Goal: Transaction & Acquisition: Purchase product/service

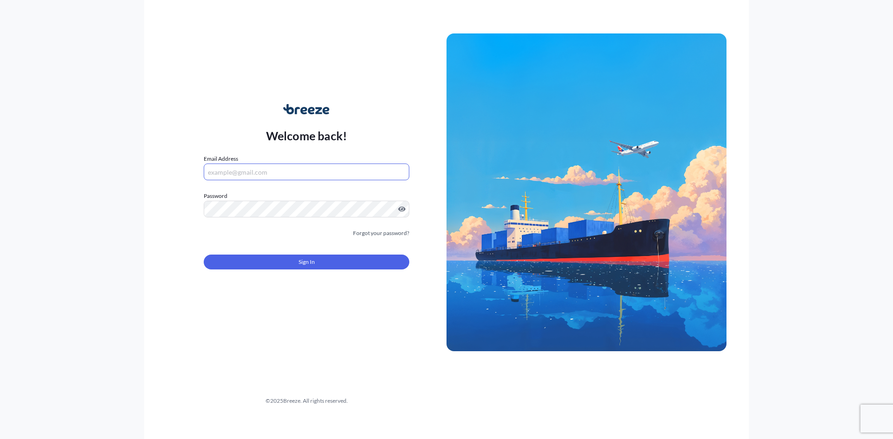
click at [355, 170] on input "Email Address" at bounding box center [307, 172] width 206 height 17
type input "[EMAIL_ADDRESS][DOMAIN_NAME]"
click at [166, 198] on div "Welcome back! Email Address [EMAIL_ADDRESS][DOMAIN_NAME] Password Must include:…" at bounding box center [446, 219] width 604 height 439
click at [248, 265] on button "Sign In" at bounding box center [307, 262] width 206 height 15
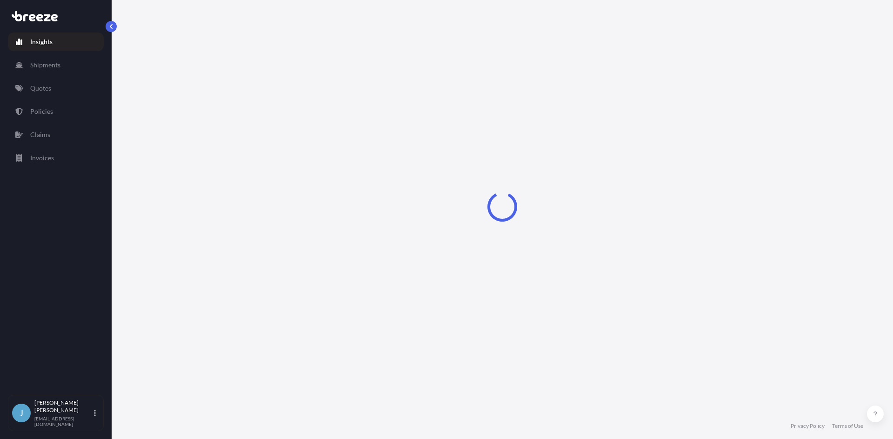
select select "2025"
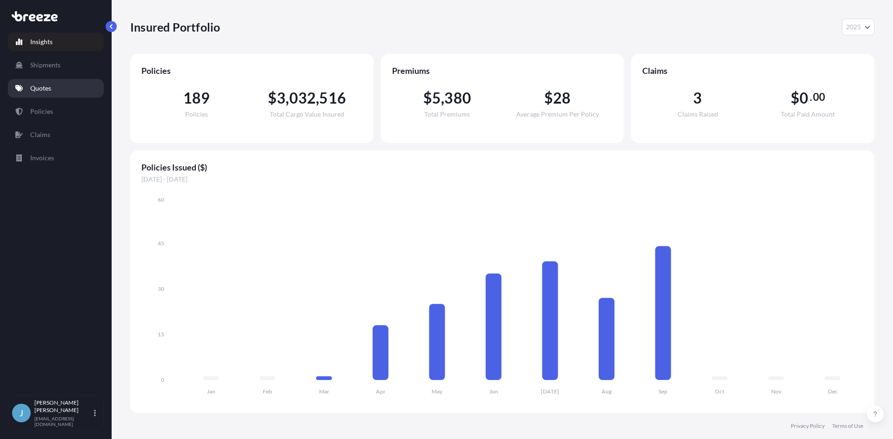
click at [50, 86] on p "Quotes" at bounding box center [40, 88] width 21 height 9
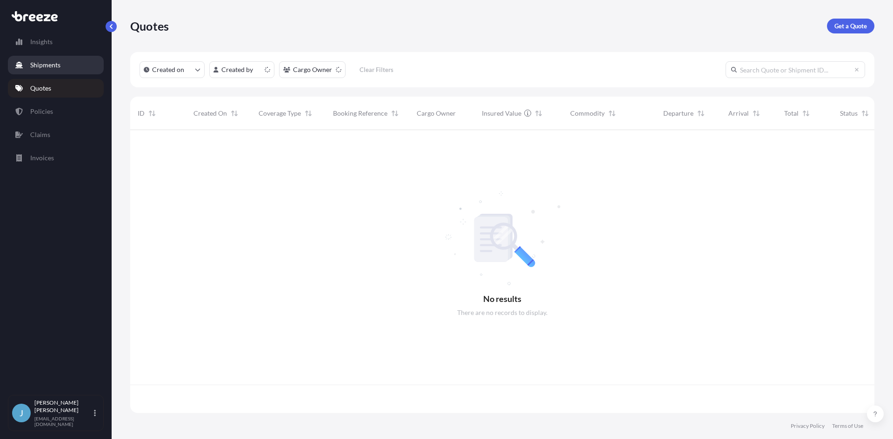
scroll to position [281, 737]
click at [60, 67] on link "Shipments" at bounding box center [56, 65] width 96 height 19
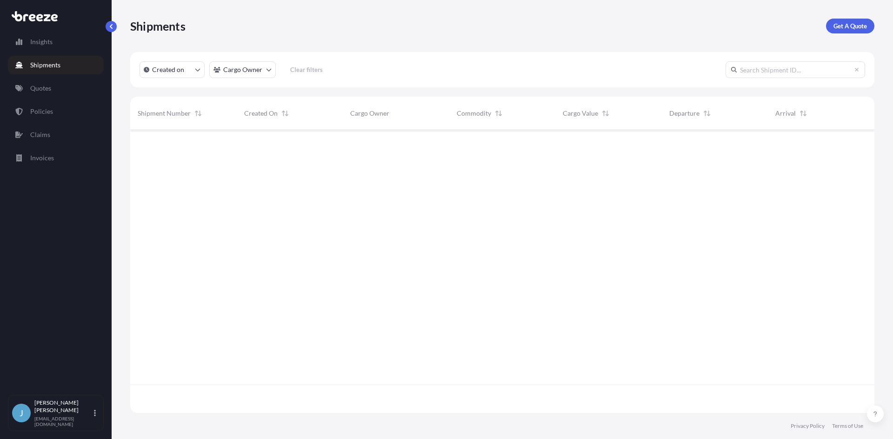
scroll to position [310, 737]
click at [841, 23] on p "Get A Quote" at bounding box center [849, 25] width 33 height 9
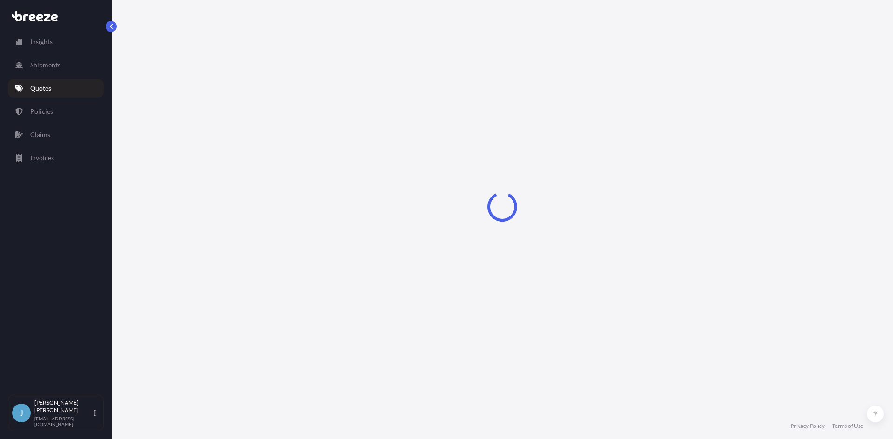
select select "Sea"
select select "1"
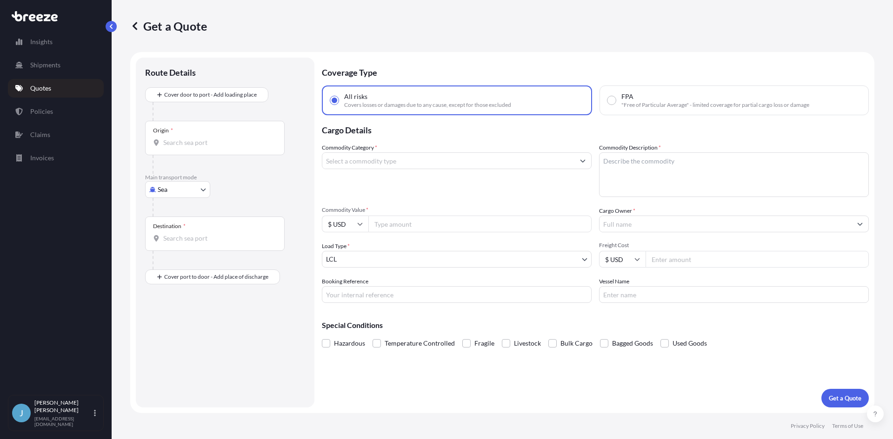
click at [196, 192] on body "Insights Shipments Quotes Policies Claims Invoices J [PERSON_NAME] [EMAIL_ADDRE…" at bounding box center [446, 219] width 893 height 439
click at [180, 245] on div "Road" at bounding box center [178, 247] width 58 height 17
select select "Road"
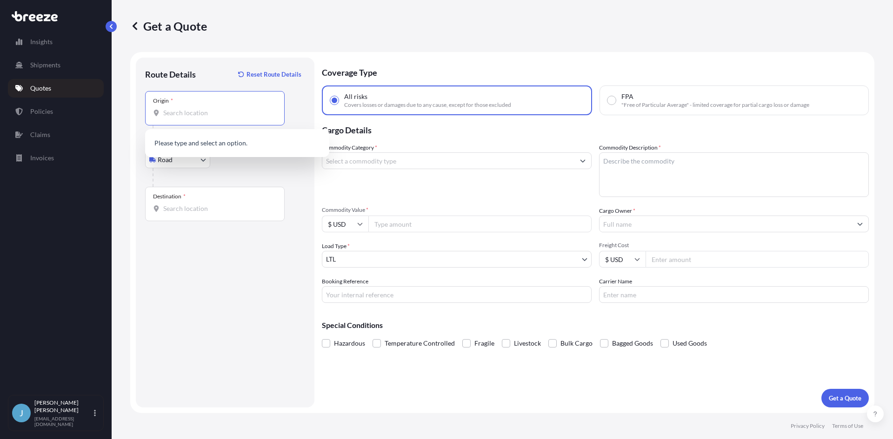
click at [197, 115] on input "Origin *" at bounding box center [218, 112] width 110 height 9
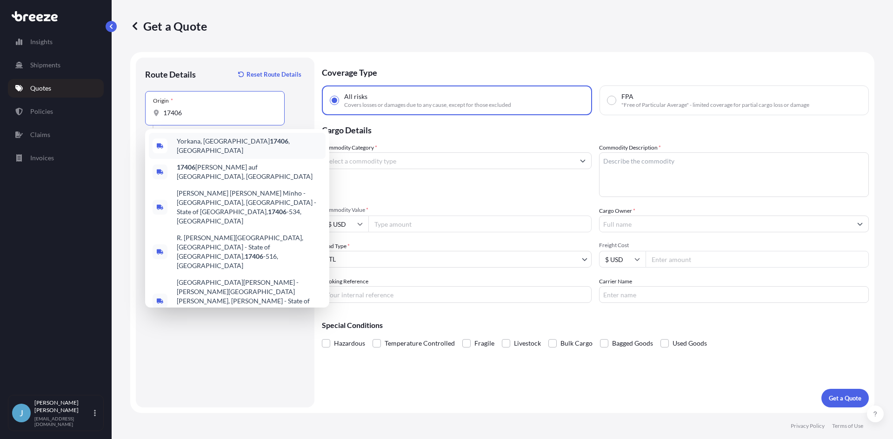
click at [199, 146] on span "Yorkana, PA 17406 , [GEOGRAPHIC_DATA]" at bounding box center [249, 146] width 145 height 19
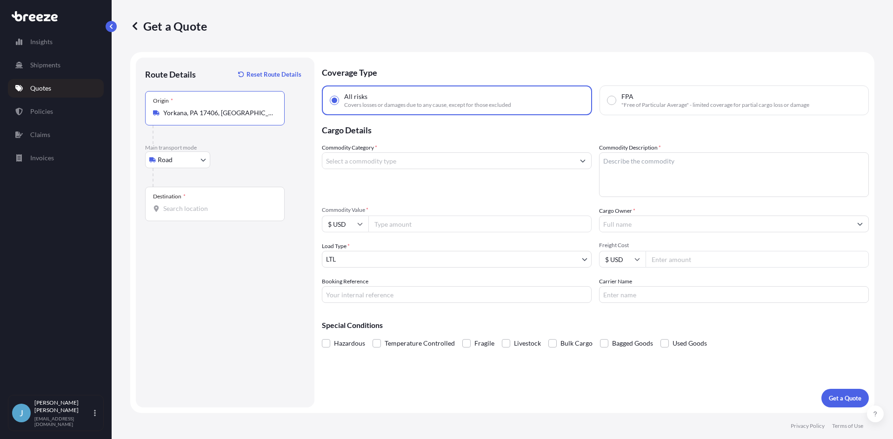
type input "Yorkana, PA 17406, [GEOGRAPHIC_DATA]"
click at [195, 212] on input "Destination *" at bounding box center [218, 208] width 110 height 9
drag, startPoint x: 201, startPoint y: 217, endPoint x: 158, endPoint y: 212, distance: 43.5
click at [158, 212] on div "Destination * 54911" at bounding box center [214, 204] width 139 height 34
click at [163, 212] on input "54911" at bounding box center [218, 208] width 110 height 9
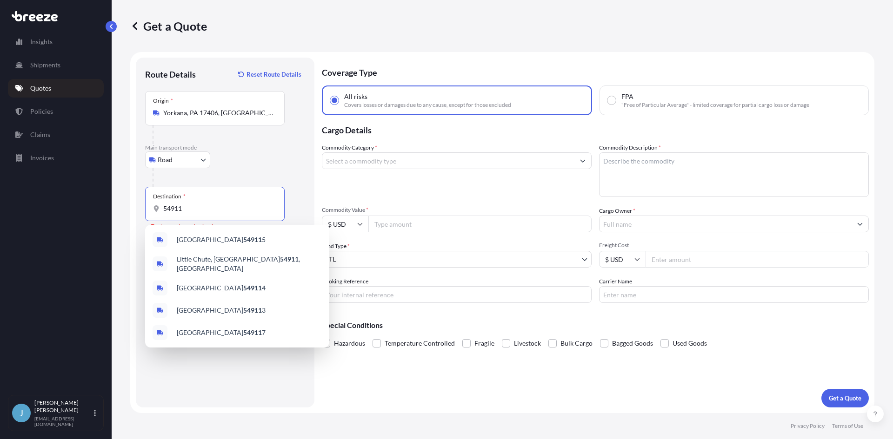
click at [169, 207] on input "54911" at bounding box center [218, 208] width 110 height 9
click at [170, 207] on input "54911" at bounding box center [218, 208] width 110 height 9
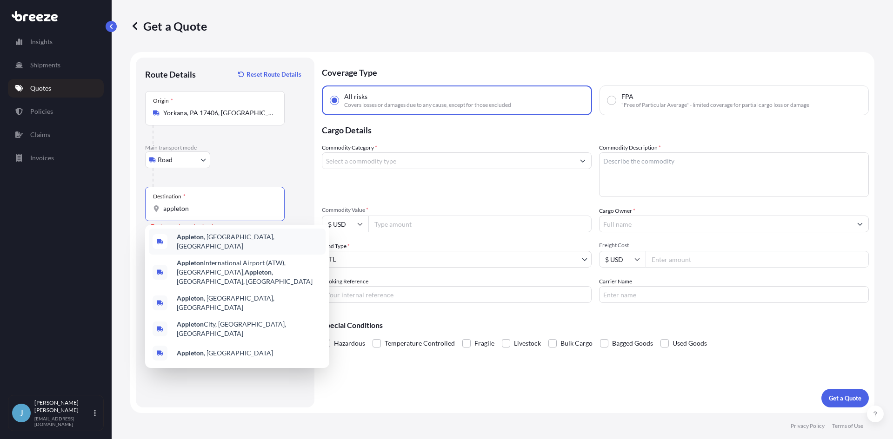
click at [212, 245] on div "[GEOGRAPHIC_DATA] , [GEOGRAPHIC_DATA], [GEOGRAPHIC_DATA]" at bounding box center [237, 242] width 177 height 26
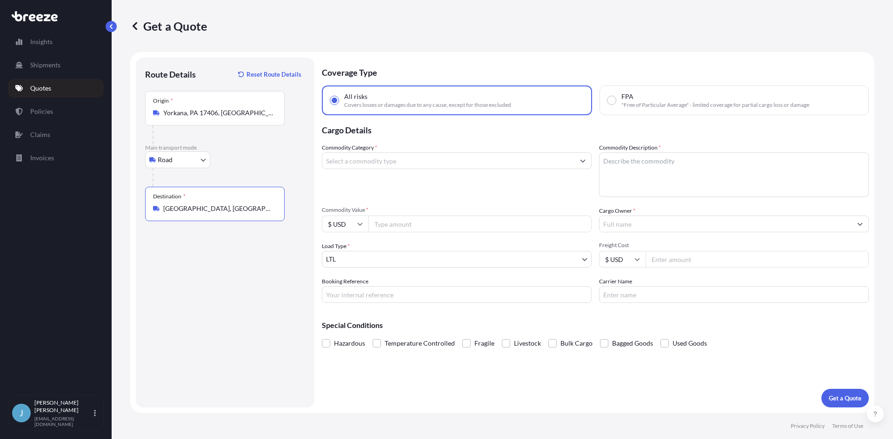
type input "[GEOGRAPHIC_DATA], [GEOGRAPHIC_DATA], [GEOGRAPHIC_DATA]"
click at [399, 162] on input "Commodity Category *" at bounding box center [448, 160] width 252 height 17
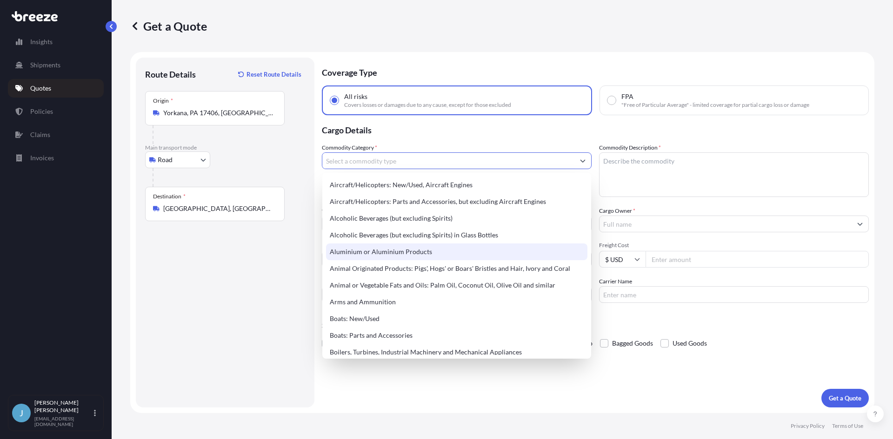
click at [372, 247] on div "Aluminium or Aluminium Products" at bounding box center [456, 252] width 261 height 17
type input "Aluminium or Aluminium Products"
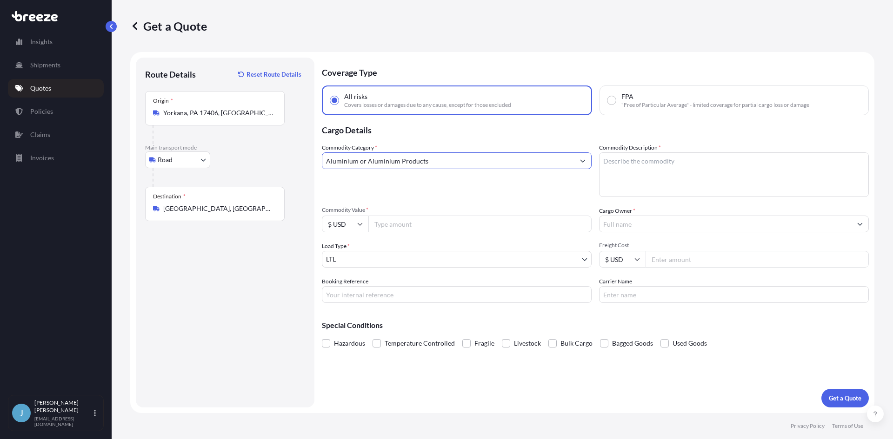
click at [675, 154] on textarea "Commodity Description *" at bounding box center [734, 174] width 270 height 45
click at [631, 173] on textarea "Commodity Description *" at bounding box center [734, 174] width 270 height 45
paste textarea "ALUMINUM CAS"
click at [646, 161] on textarea "ALUMINUM CAS" at bounding box center [734, 174] width 270 height 45
click at [649, 161] on textarea "ALUMINUM CAS" at bounding box center [734, 174] width 270 height 45
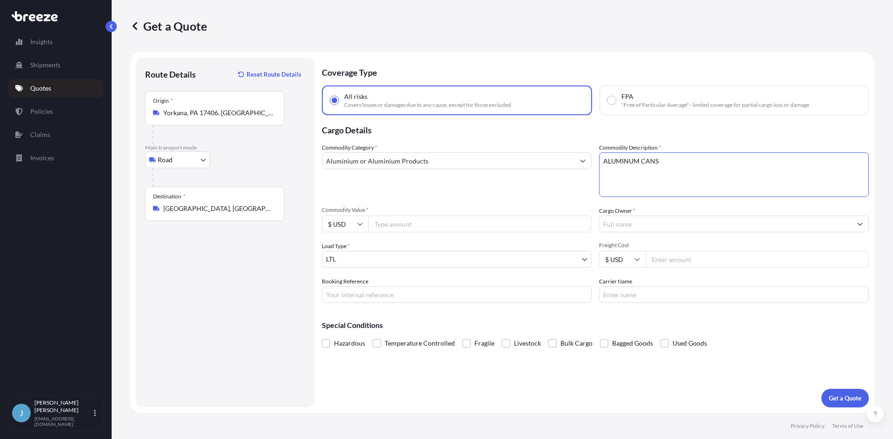
click at [642, 176] on textarea "ALUMINUM CANS" at bounding box center [734, 174] width 270 height 45
type textarea "ALUMINUM CANS"
click at [520, 222] on input "Commodity Value *" at bounding box center [479, 224] width 223 height 17
type input "10100"
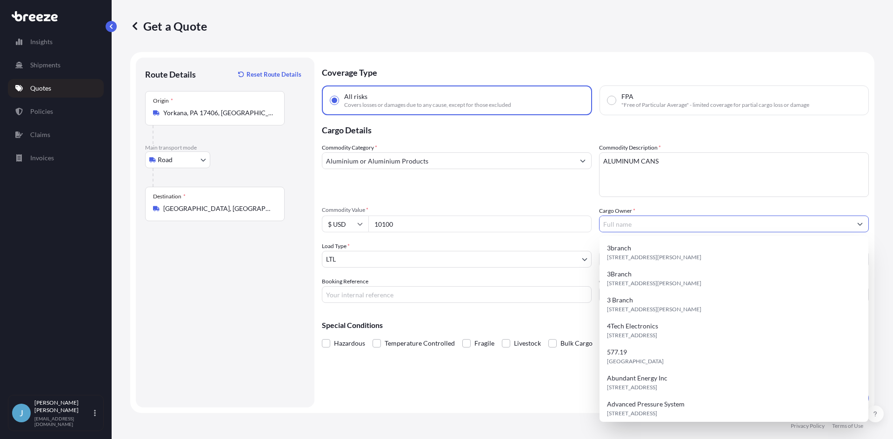
click at [625, 219] on input "Cargo Owner *" at bounding box center [725, 224] width 252 height 17
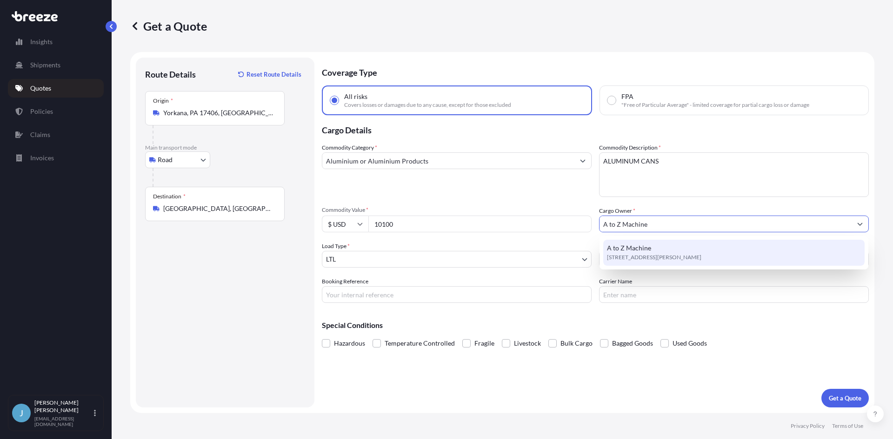
click at [620, 252] on span "A to Z Machine" at bounding box center [629, 248] width 44 height 9
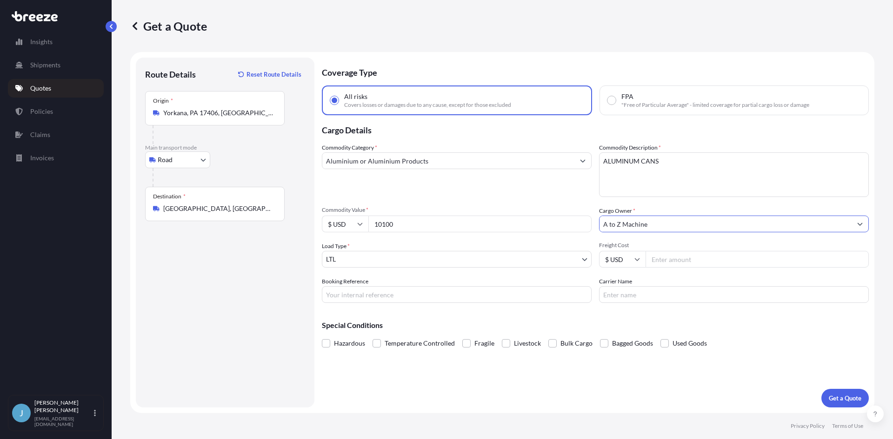
type input "A to Z Machine"
click at [673, 258] on input "Freight Cost" at bounding box center [756, 259] width 223 height 17
type input "267.59"
click at [550, 272] on div "Commodity Category * Aluminium or Aluminium Products Commodity Description * AL…" at bounding box center [595, 223] width 547 height 160
click at [471, 291] on input "Booking Reference" at bounding box center [457, 294] width 270 height 17
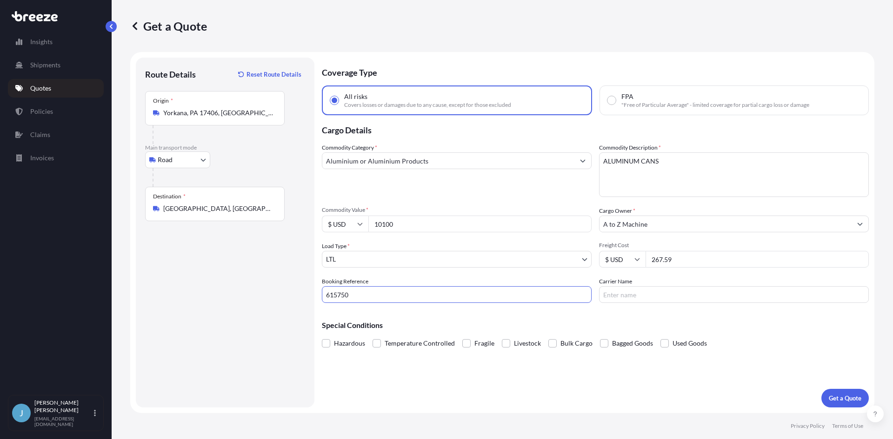
type input "615750"
click at [632, 289] on input "Carrier Name" at bounding box center [734, 294] width 270 height 17
click at [632, 291] on input "Carrier Name" at bounding box center [734, 294] width 270 height 17
type input "XPO"
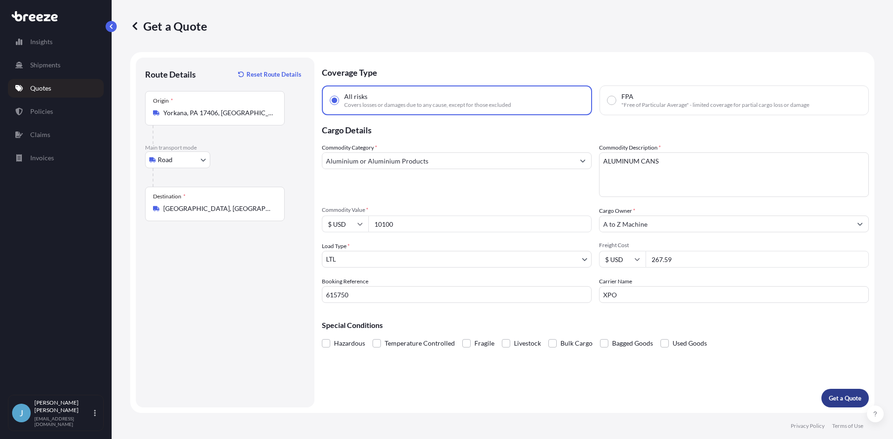
click at [827, 395] on button "Get a Quote" at bounding box center [844, 398] width 47 height 19
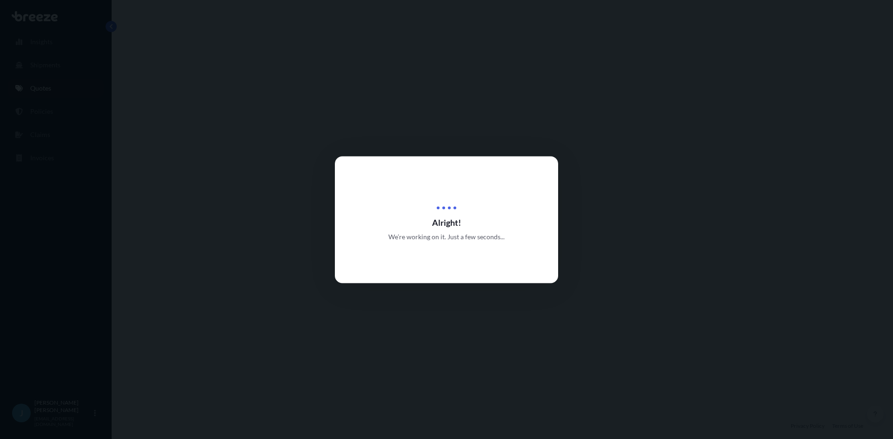
select select "Road"
select select "1"
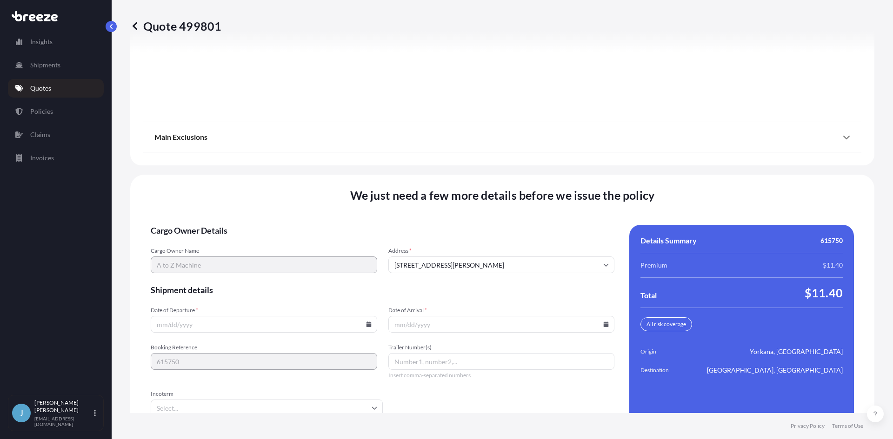
scroll to position [1184, 0]
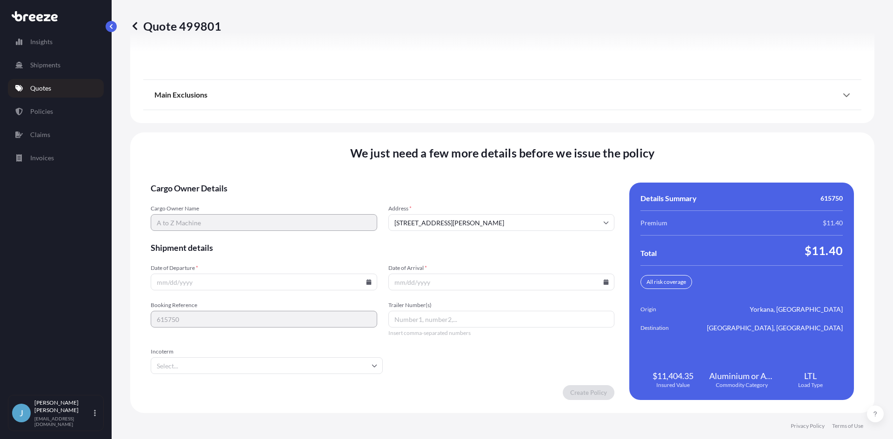
click at [362, 283] on input "Date of Departure *" at bounding box center [264, 282] width 226 height 17
click at [366, 284] on icon at bounding box center [368, 282] width 5 height 6
click at [264, 214] on button "25" at bounding box center [262, 217] width 15 height 15
type input "[DATE]"
click at [603, 282] on icon at bounding box center [605, 282] width 5 height 6
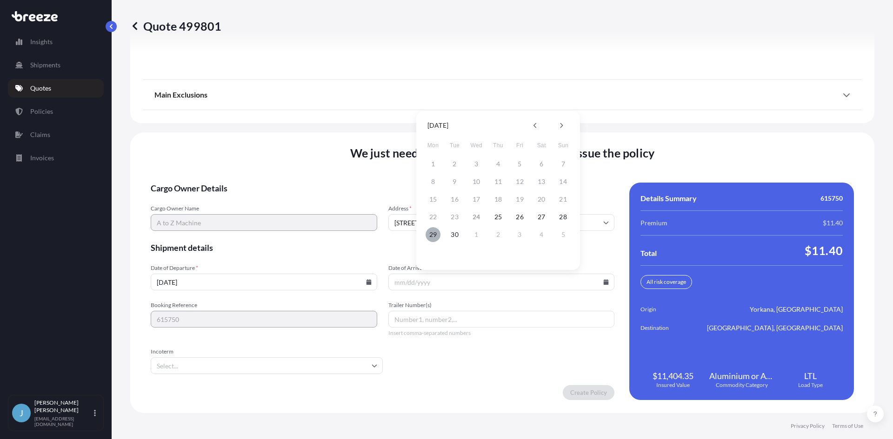
click at [437, 236] on button "29" at bounding box center [432, 234] width 15 height 15
type input "[DATE]"
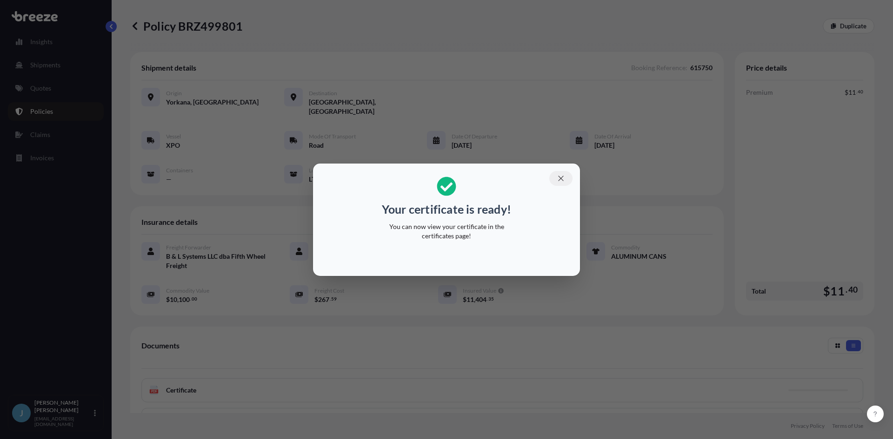
click at [559, 176] on icon "button" at bounding box center [561, 178] width 8 height 8
